Goal: Navigation & Orientation: Find specific page/section

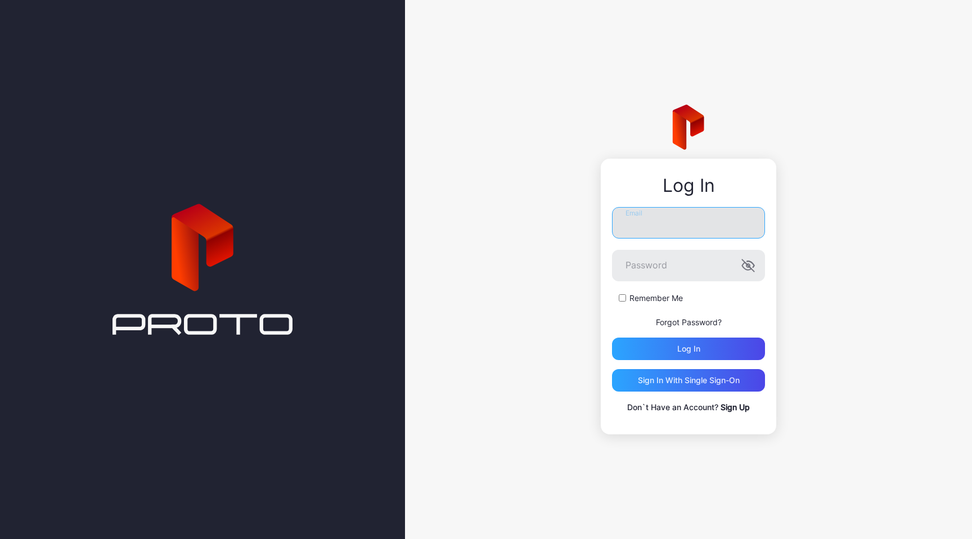
click at [671, 233] on input "Email" at bounding box center [688, 223] width 153 height 32
type input "**********"
click at [661, 302] on label "Remember Me" at bounding box center [656, 298] width 53 height 11
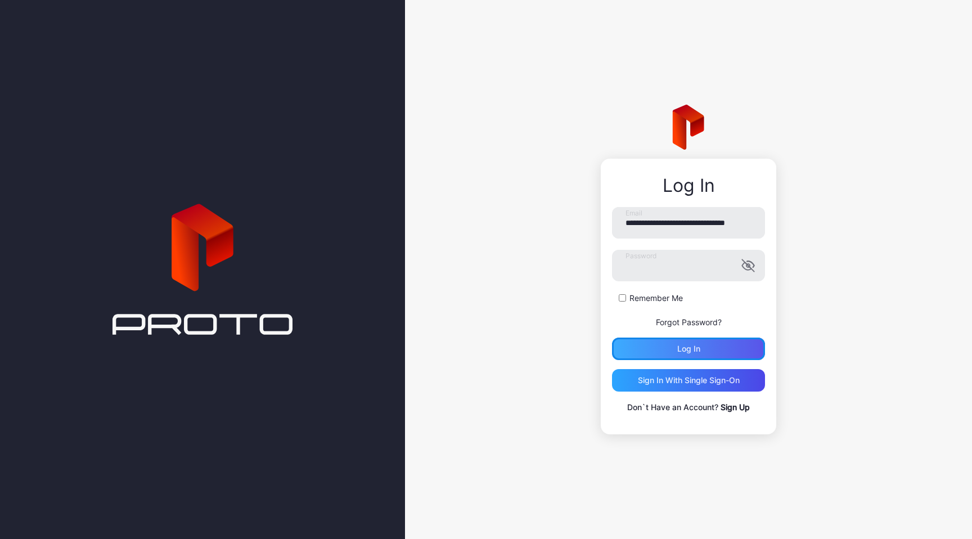
click at [680, 340] on div "Log in" at bounding box center [688, 349] width 153 height 23
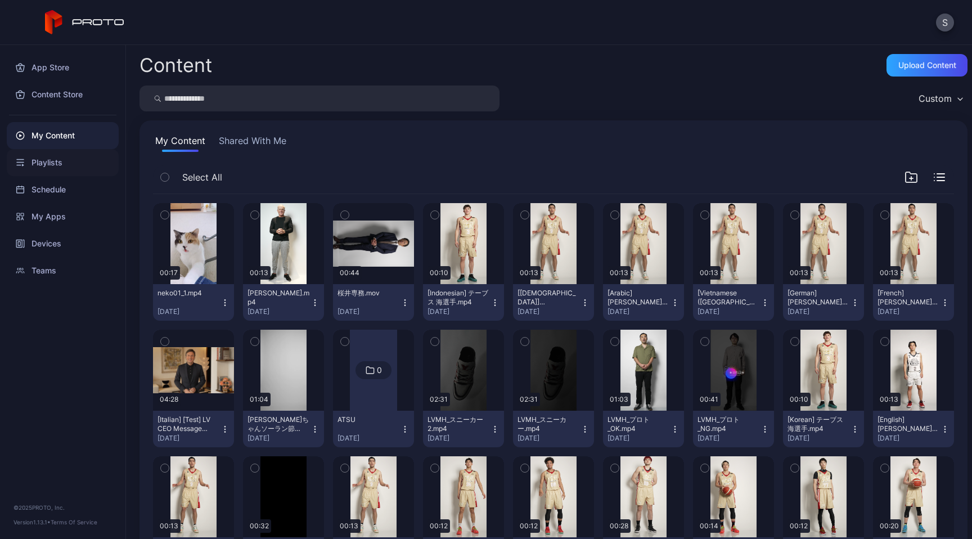
click at [64, 161] on div "Playlists" at bounding box center [63, 162] width 112 height 27
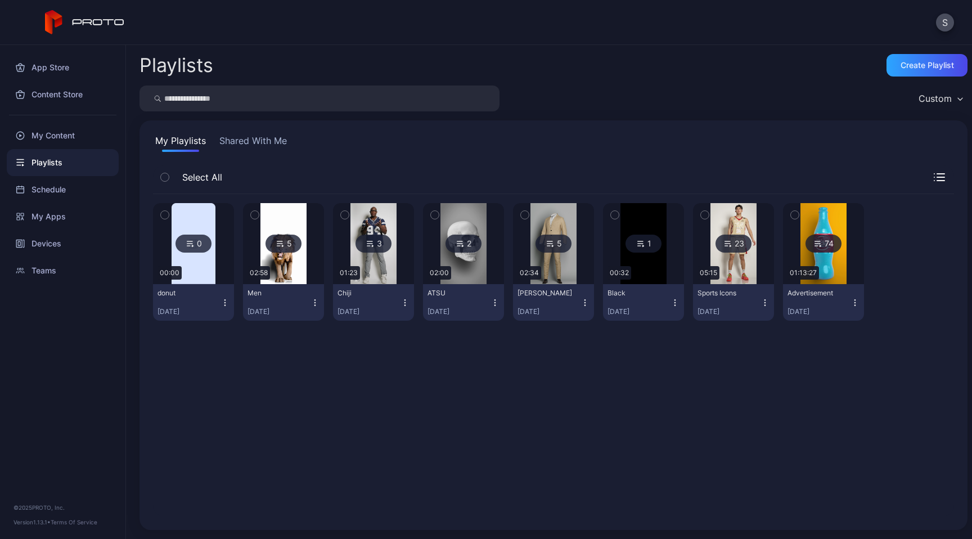
click at [717, 217] on button "button" at bounding box center [705, 215] width 24 height 24
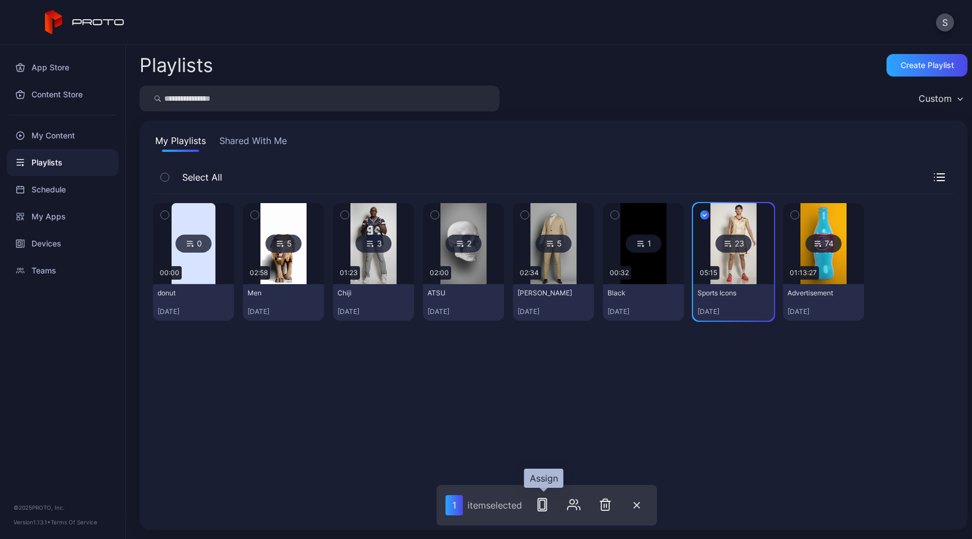
click at [545, 511] on button "button" at bounding box center [542, 504] width 23 height 23
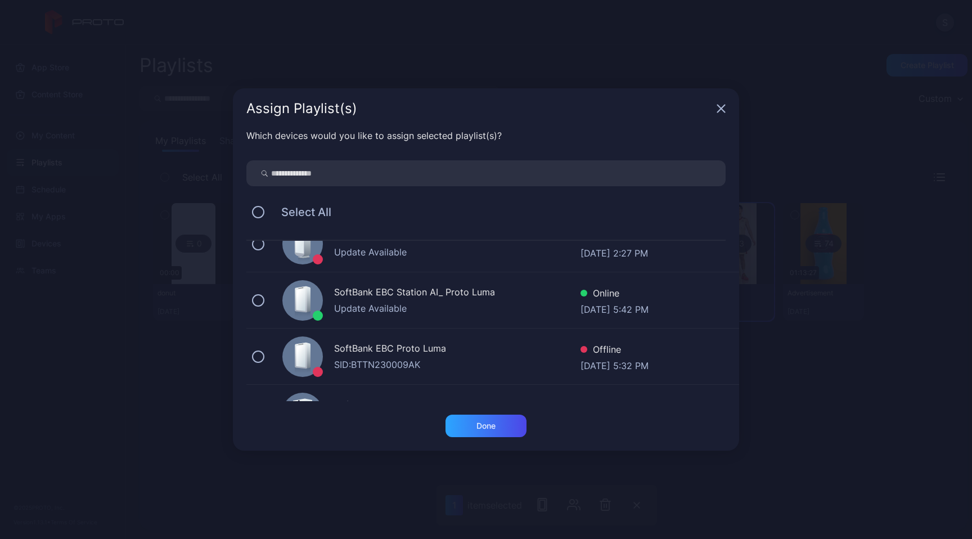
scroll to position [233, 0]
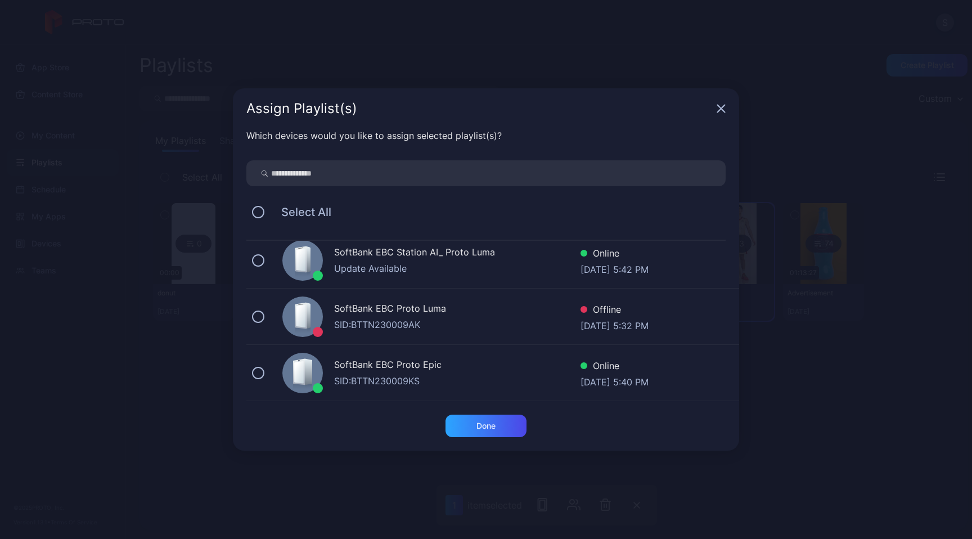
click at [721, 109] on icon "button" at bounding box center [721, 108] width 7 height 7
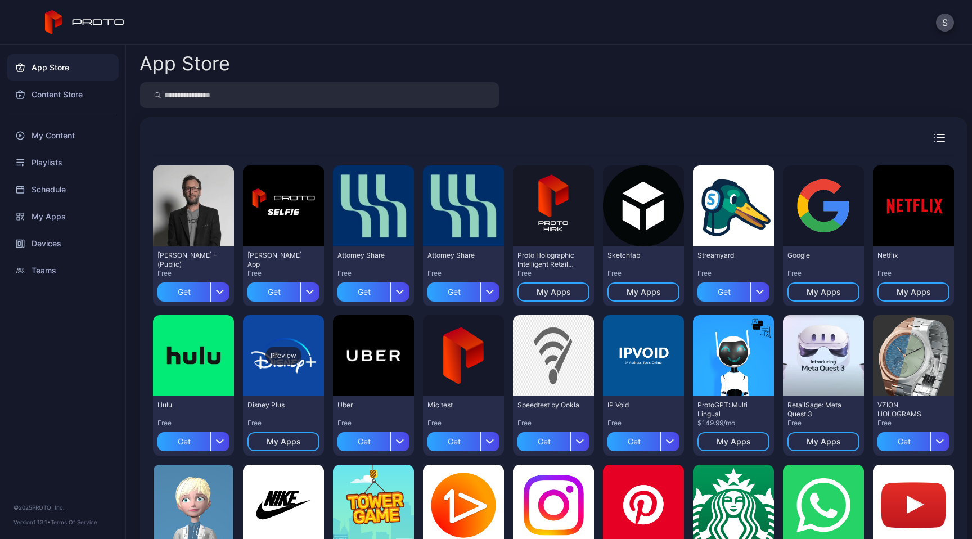
scroll to position [111, 0]
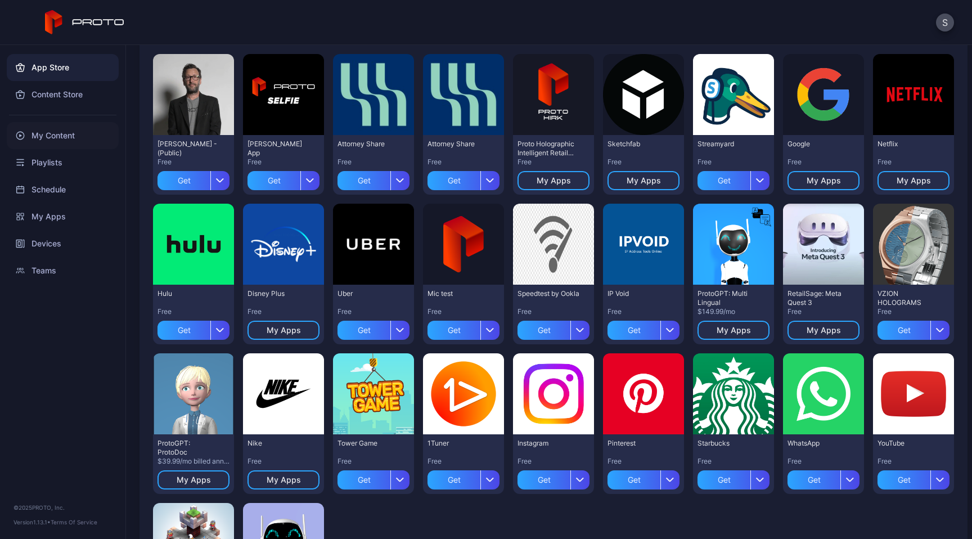
click at [61, 131] on div "My Content" at bounding box center [63, 135] width 112 height 27
